Goal: Transaction & Acquisition: Download file/media

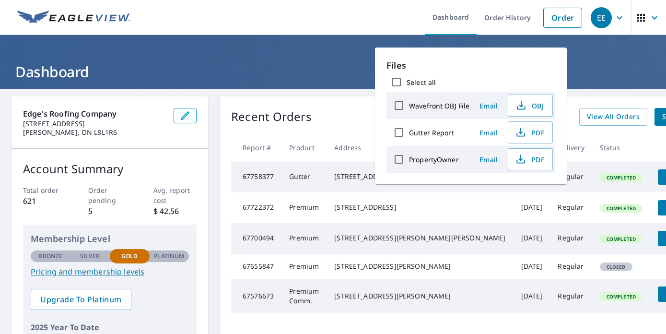
click at [617, 57] on header "Dashboard" at bounding box center [333, 62] width 666 height 54
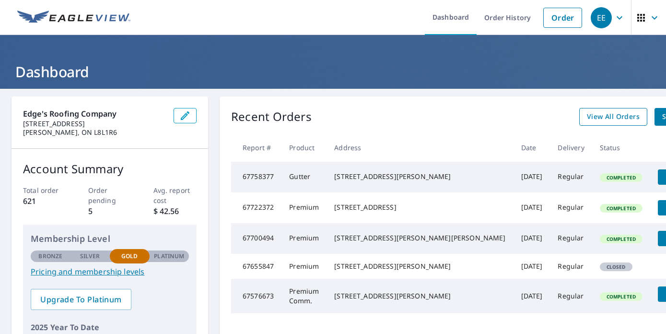
click at [587, 116] on span "View All Orders" at bounding box center [613, 117] width 53 height 12
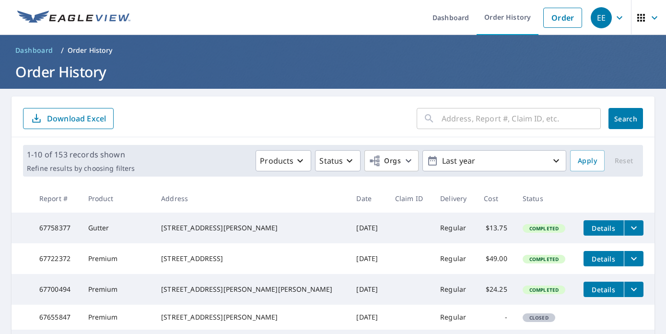
click at [452, 122] on input "text" at bounding box center [520, 118] width 159 height 27
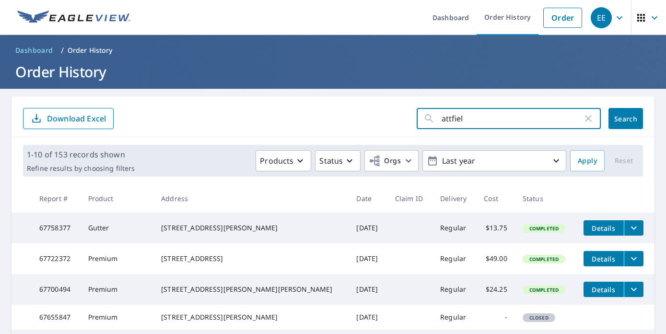
type input "attfield"
click at [618, 118] on button "Search" at bounding box center [625, 118] width 35 height 21
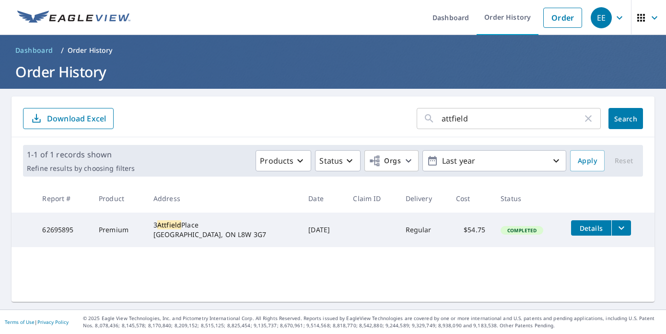
click at [219, 225] on div "3 Attfield Place Hamilton, ON L8W 3G7" at bounding box center [223, 229] width 140 height 19
click at [615, 230] on icon "filesDropdownBtn-62695895" at bounding box center [621, 228] width 12 height 12
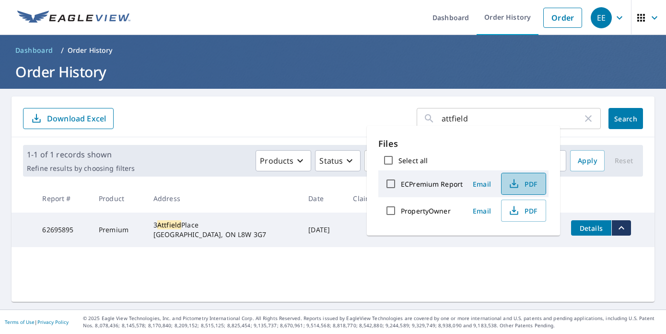
click at [533, 187] on span "PDF" at bounding box center [522, 184] width 31 height 12
click at [308, 234] on td "Nov 15, 2024" at bounding box center [323, 229] width 45 height 35
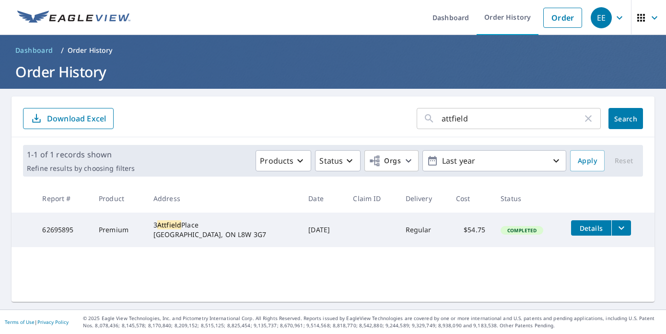
click at [615, 231] on icon "filesDropdownBtn-62695895" at bounding box center [621, 228] width 12 height 12
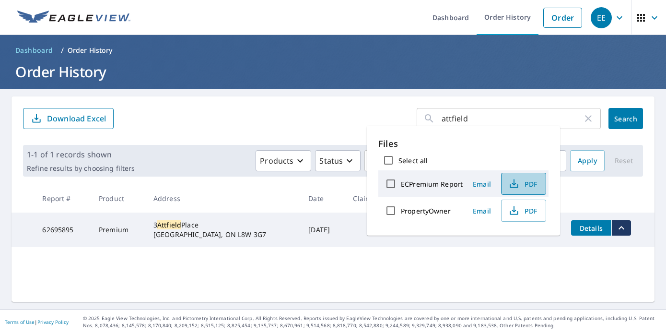
click at [517, 184] on icon "button" at bounding box center [514, 184] width 12 height 12
click at [582, 121] on icon "button" at bounding box center [588, 119] width 12 height 12
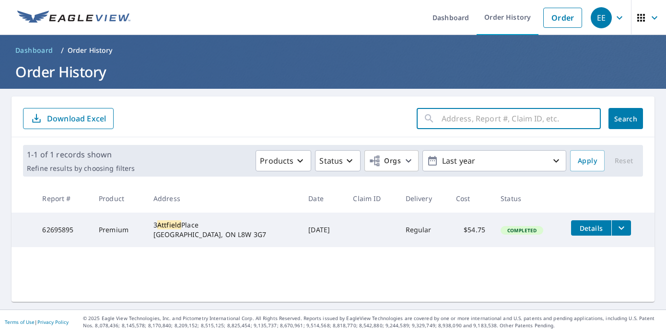
click at [498, 106] on input "text" at bounding box center [520, 118] width 159 height 27
type input "kennilworth"
click at [618, 118] on button "Search" at bounding box center [625, 118] width 35 height 21
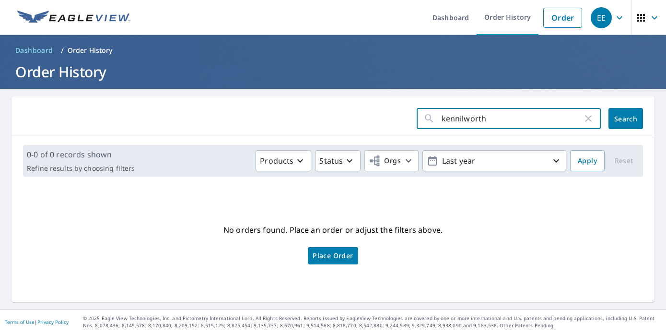
click at [444, 120] on input "kennilworth" at bounding box center [511, 118] width 141 height 27
type input "kenilworth"
click at [618, 118] on button "Search" at bounding box center [625, 118] width 35 height 21
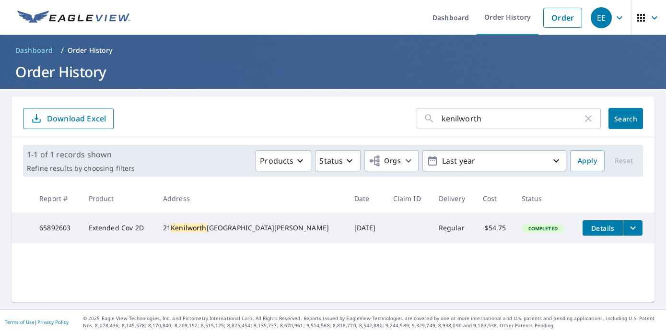
click at [625, 231] on button "filesDropdownBtn-65892603" at bounding box center [633, 227] width 20 height 15
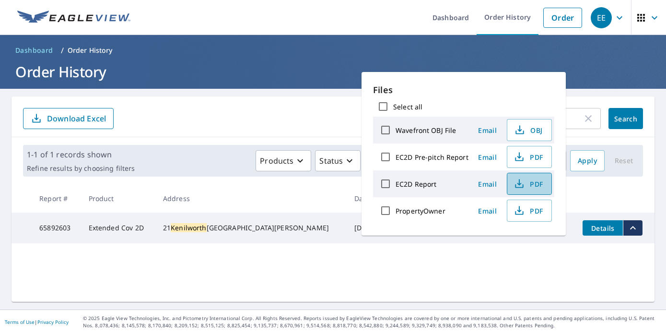
click at [538, 185] on span "PDF" at bounding box center [528, 184] width 31 height 12
click at [528, 158] on span "PDF" at bounding box center [528, 157] width 31 height 12
click at [518, 187] on icon "button" at bounding box center [519, 186] width 8 height 4
